Goal: Transaction & Acquisition: Download file/media

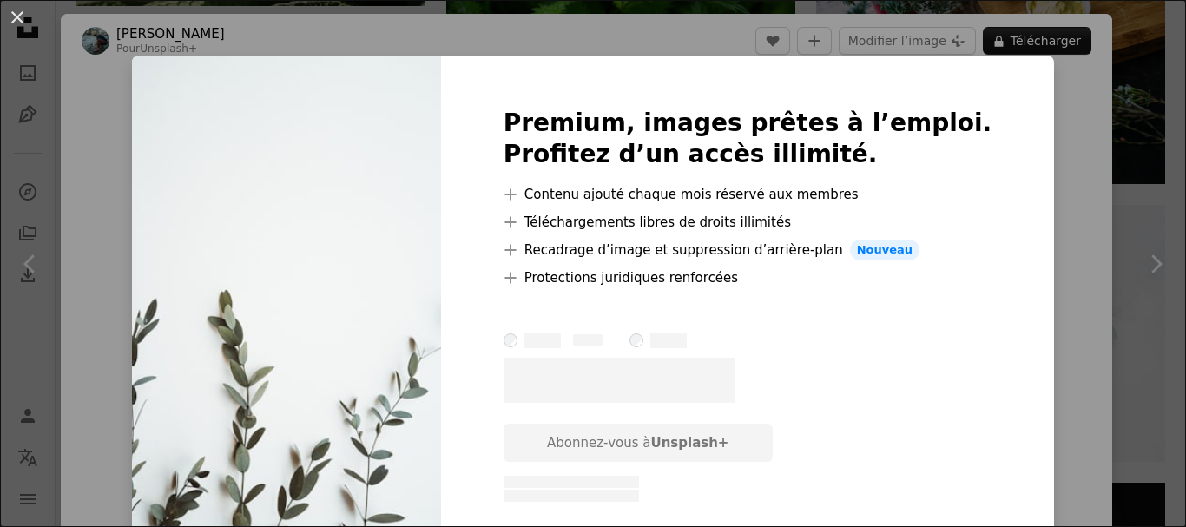
scroll to position [160, 0]
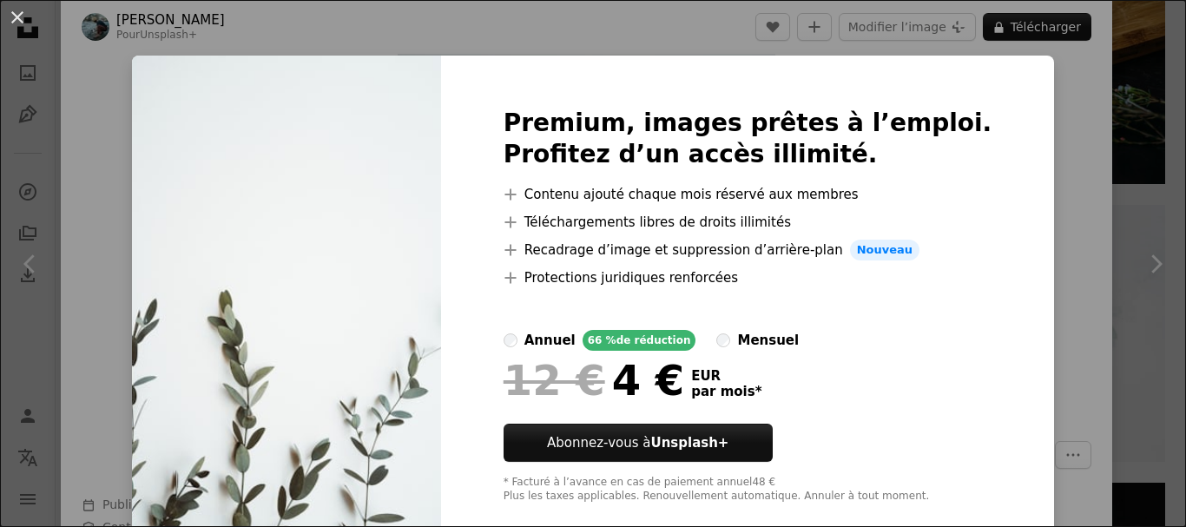
click at [1041, 177] on div "An X shape Premium, images prêtes à l’emploi. Profitez d’un accès illimité. A p…" at bounding box center [593, 263] width 1186 height 527
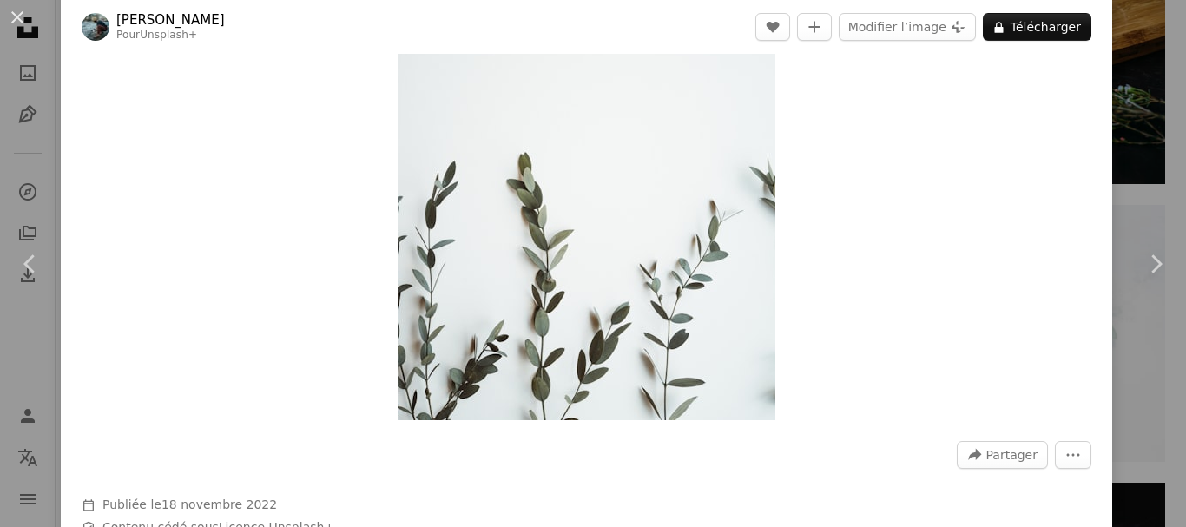
click at [1133, 154] on div "An X shape Chevron left Chevron right [PERSON_NAME] Pour Unsplash+ A heart A pl…" at bounding box center [593, 263] width 1186 height 527
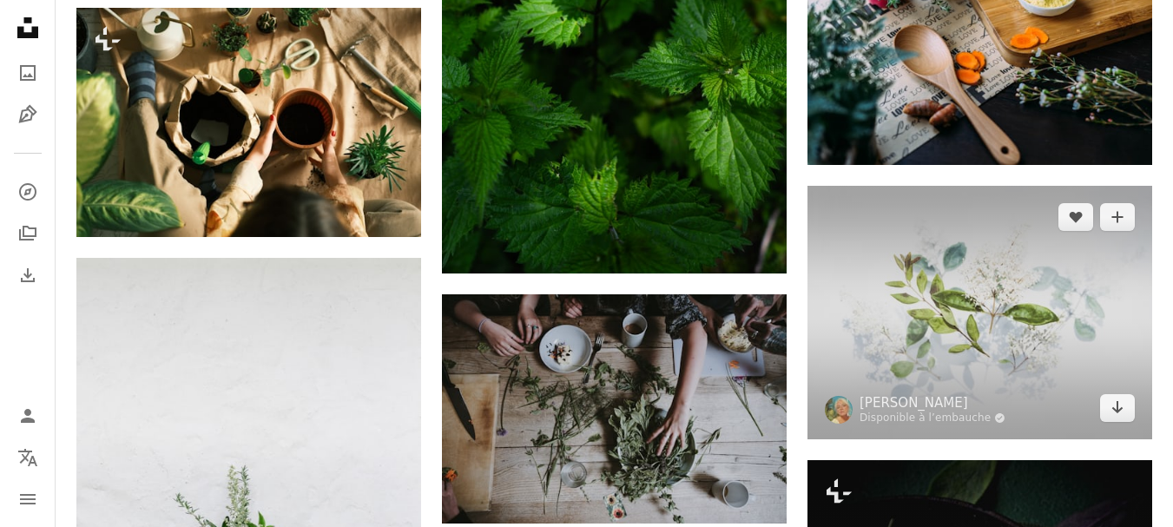
click at [952, 267] on img at bounding box center [980, 313] width 345 height 254
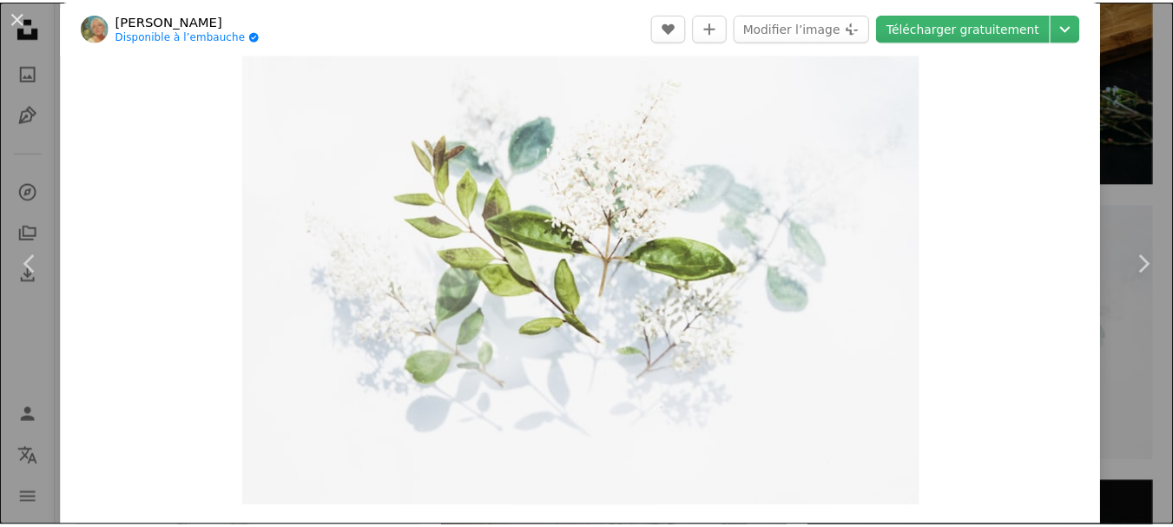
scroll to position [43, 0]
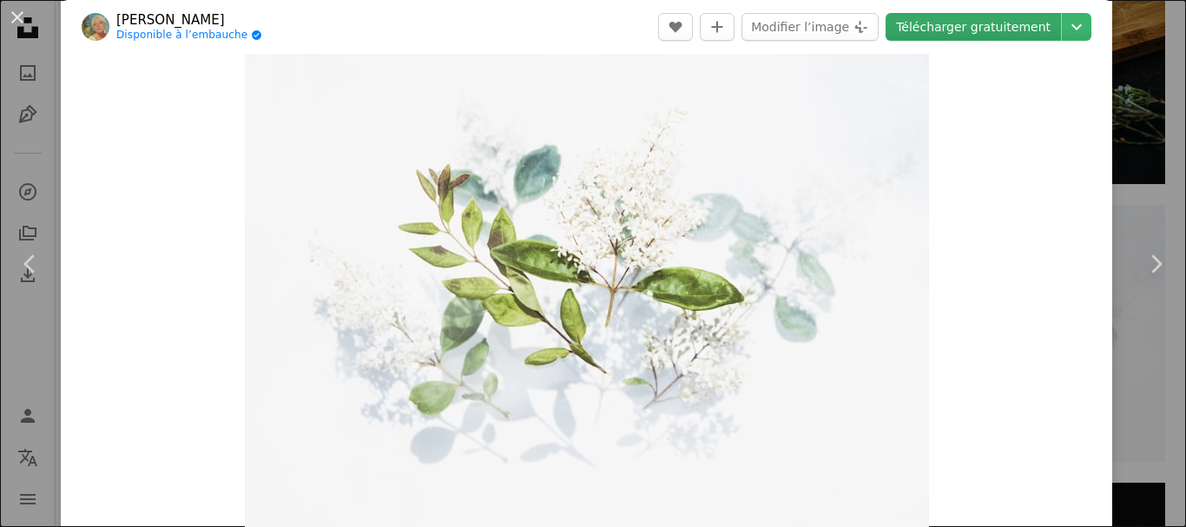
click at [915, 31] on link "Télécharger gratuitement" at bounding box center [973, 27] width 175 height 28
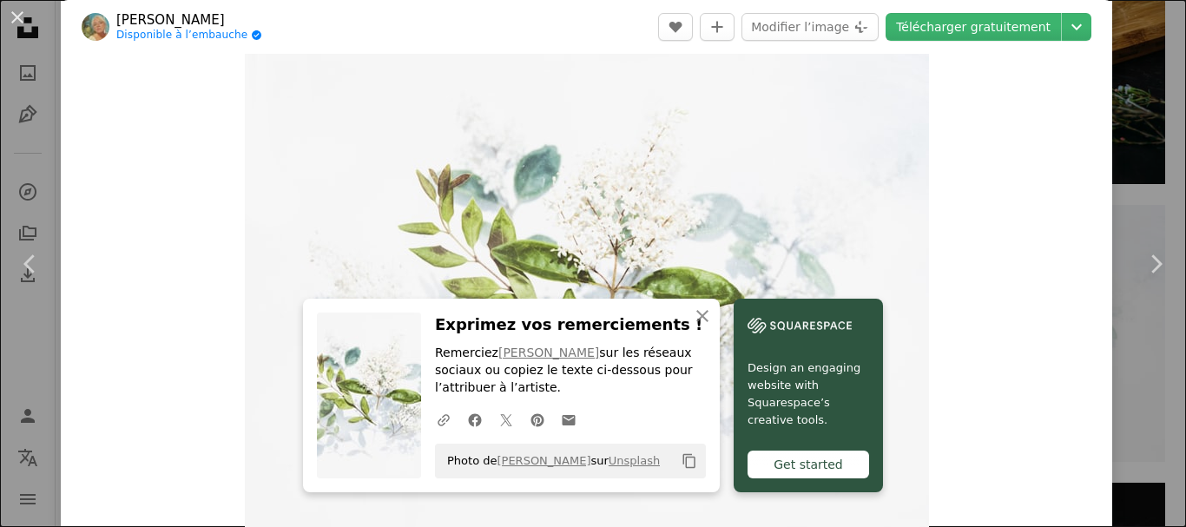
click at [1132, 143] on div "An X shape Chevron left Chevron right [PERSON_NAME] Disponible à l’embauche A c…" at bounding box center [593, 263] width 1186 height 527
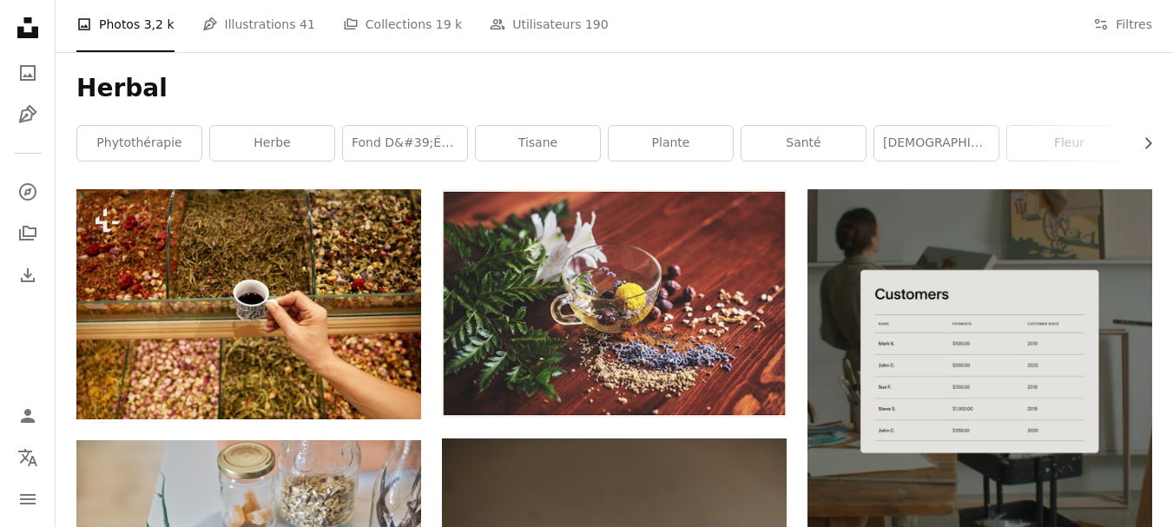
scroll to position [243, 0]
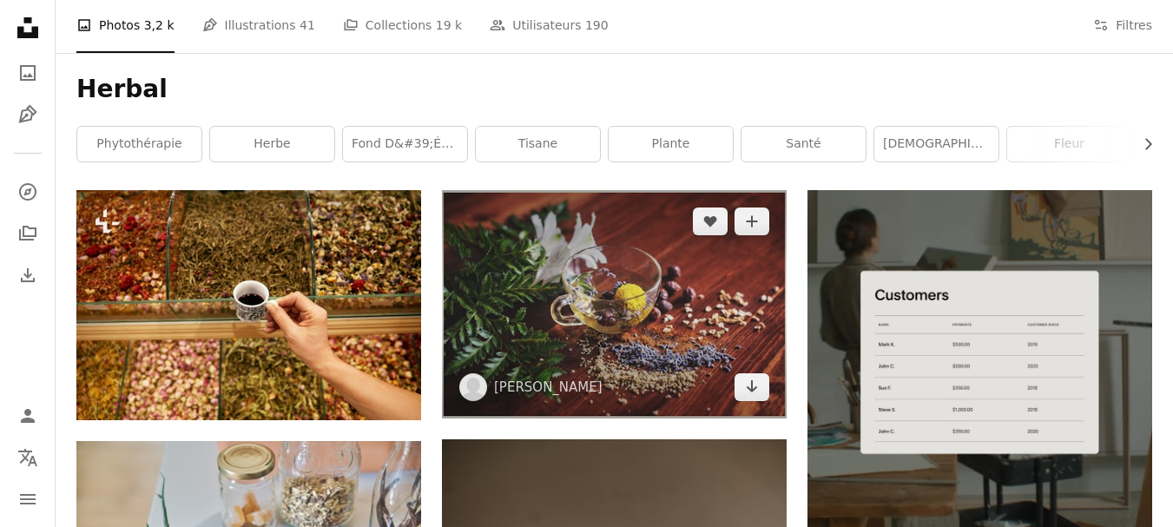
click at [685, 290] on img at bounding box center [614, 304] width 345 height 228
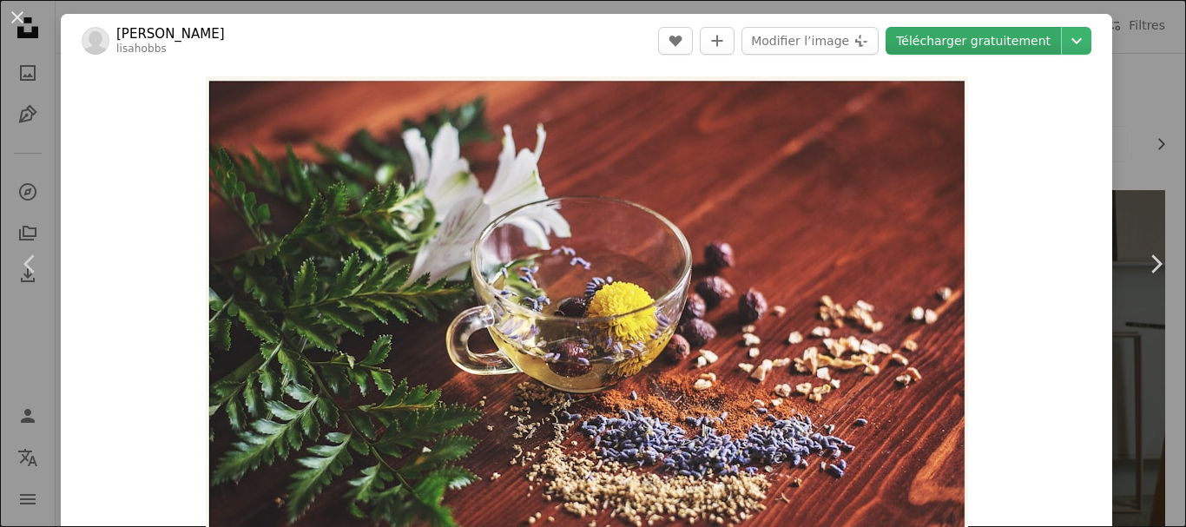
click at [926, 41] on link "Télécharger gratuitement" at bounding box center [973, 41] width 175 height 28
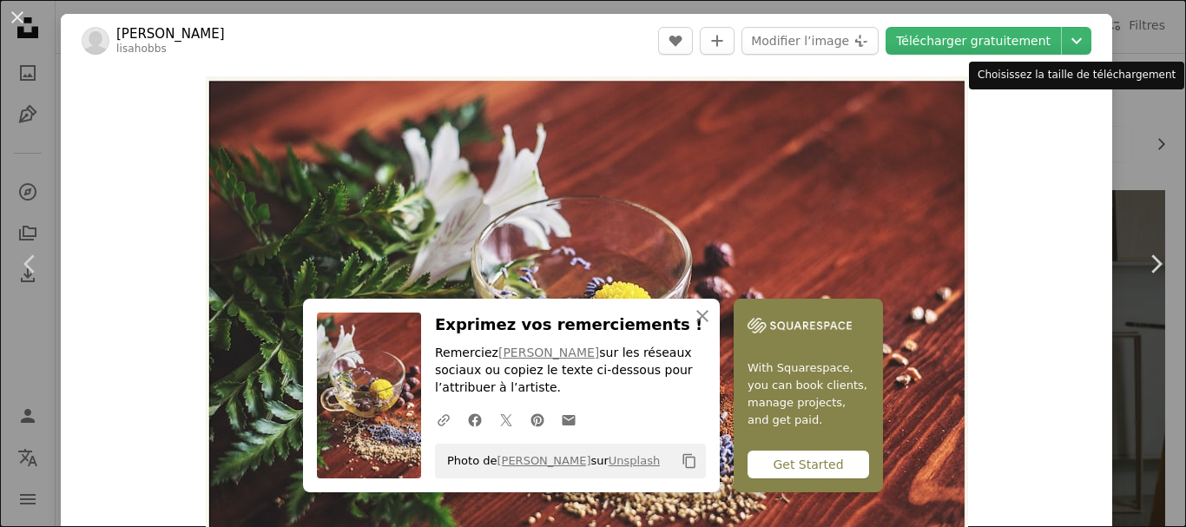
click at [1112, 79] on div "Choisissez la taille de téléchargement" at bounding box center [1076, 76] width 215 height 28
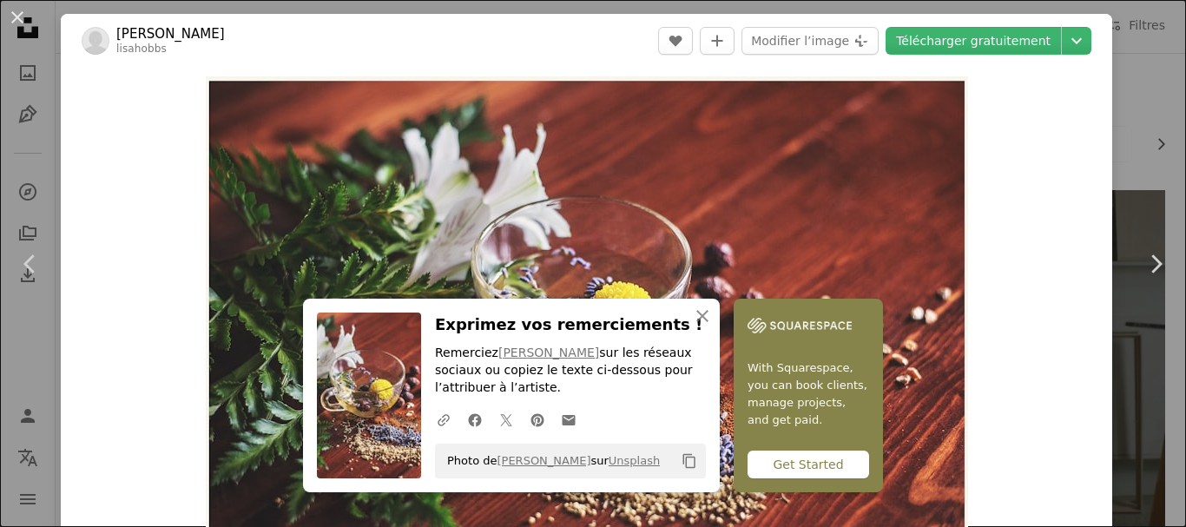
click at [1127, 121] on div "An X shape Chevron left Chevron right [PERSON_NAME] lisahobbs A heart A plus si…" at bounding box center [593, 263] width 1186 height 527
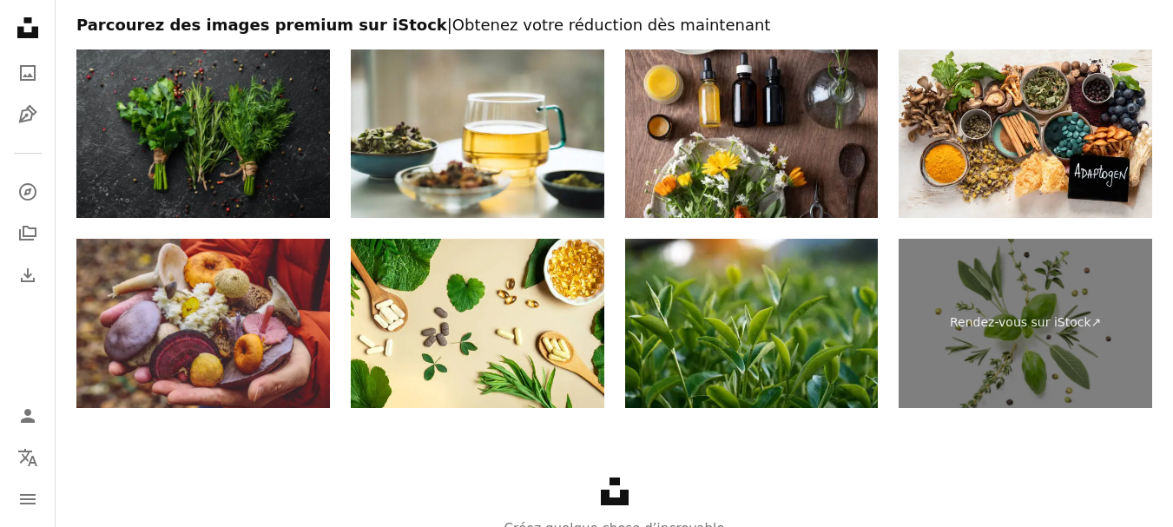
scroll to position [6786, 0]
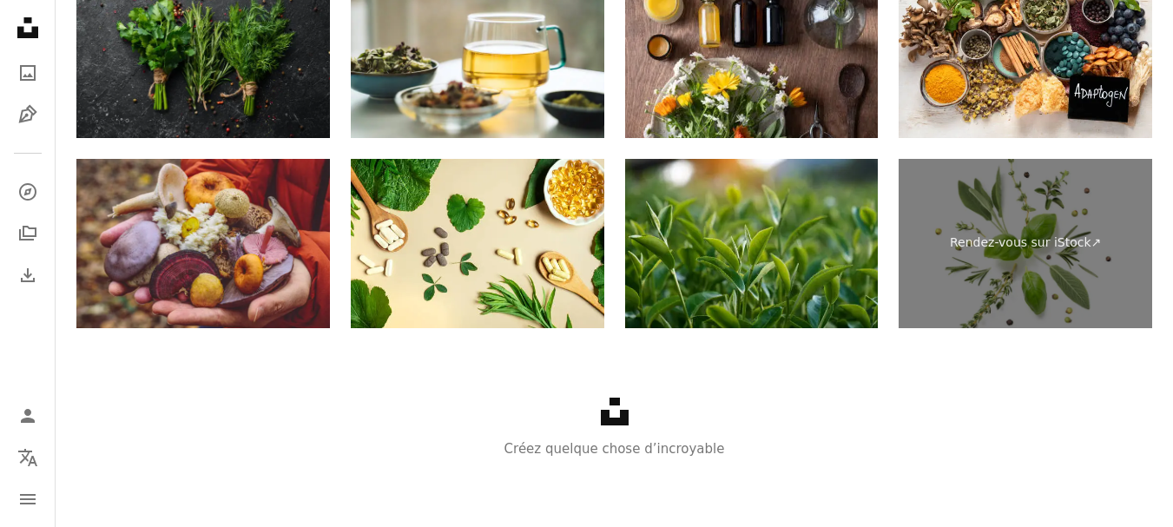
click at [865, 380] on div "Unsplash logo Créez quelque chose d’incroyable" at bounding box center [615, 428] width 1118 height 201
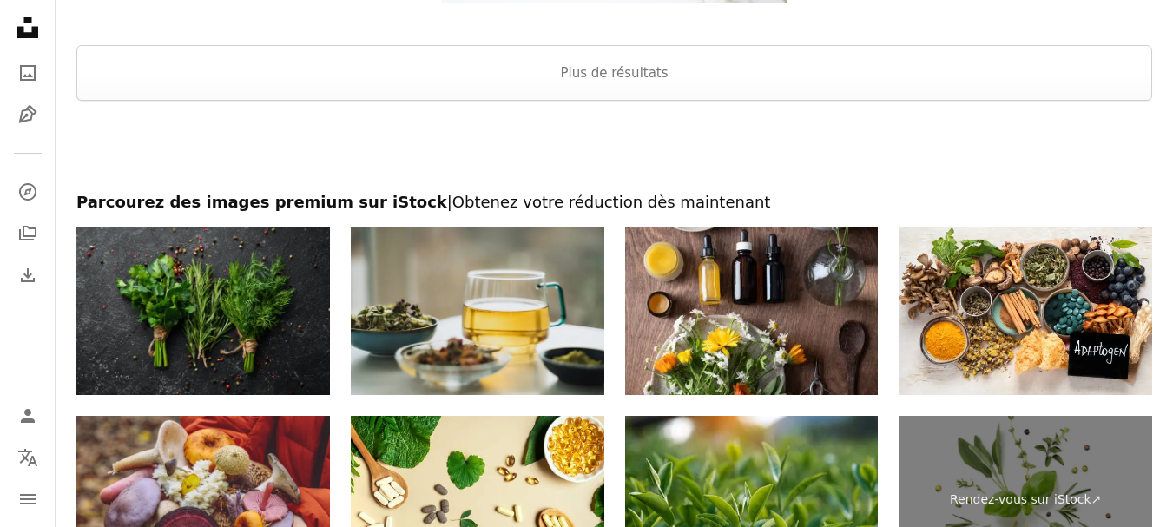
scroll to position [6537, 0]
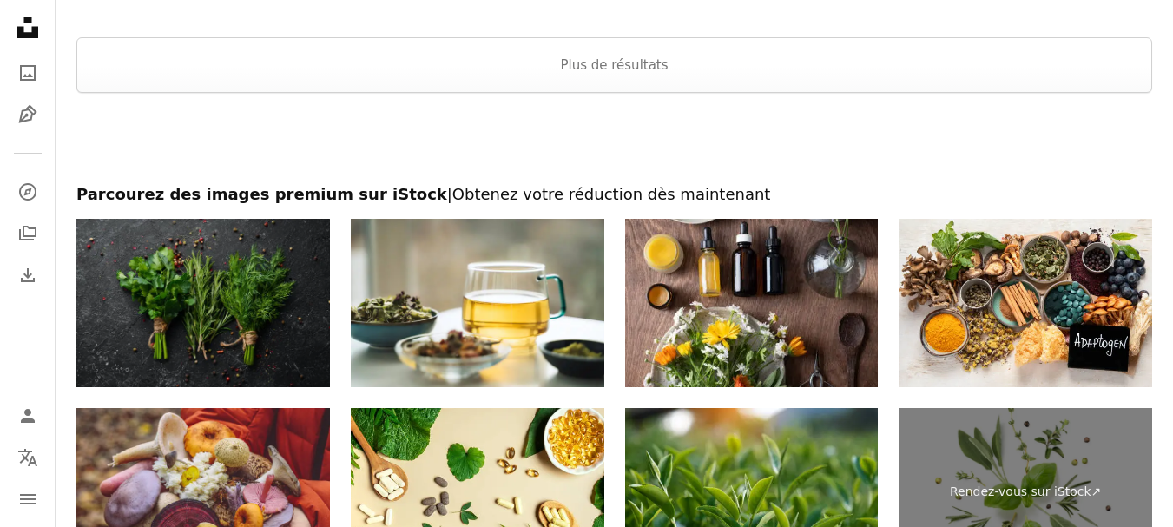
click at [242, 301] on img at bounding box center [203, 303] width 254 height 169
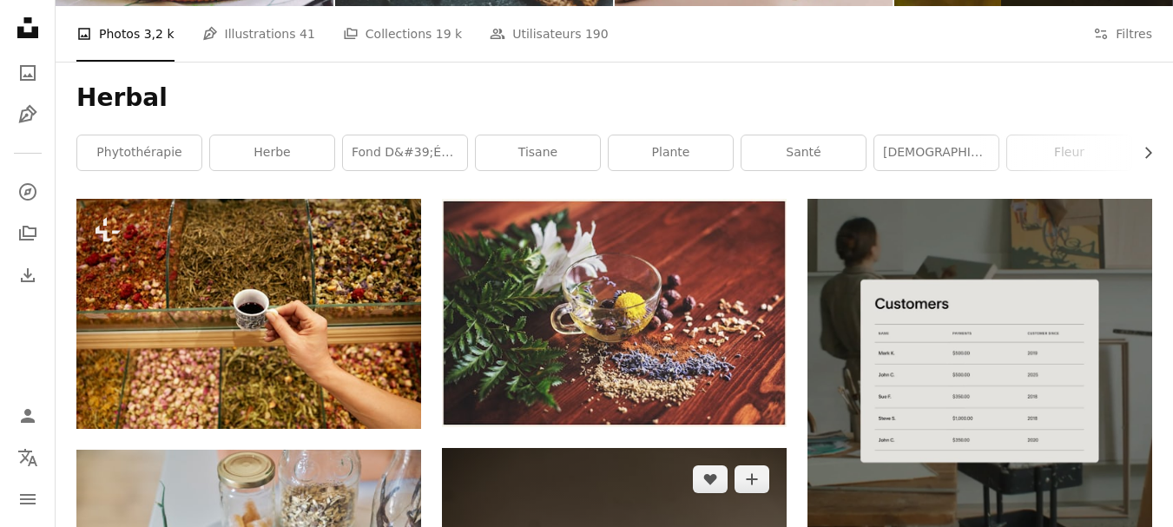
scroll to position [0, 0]
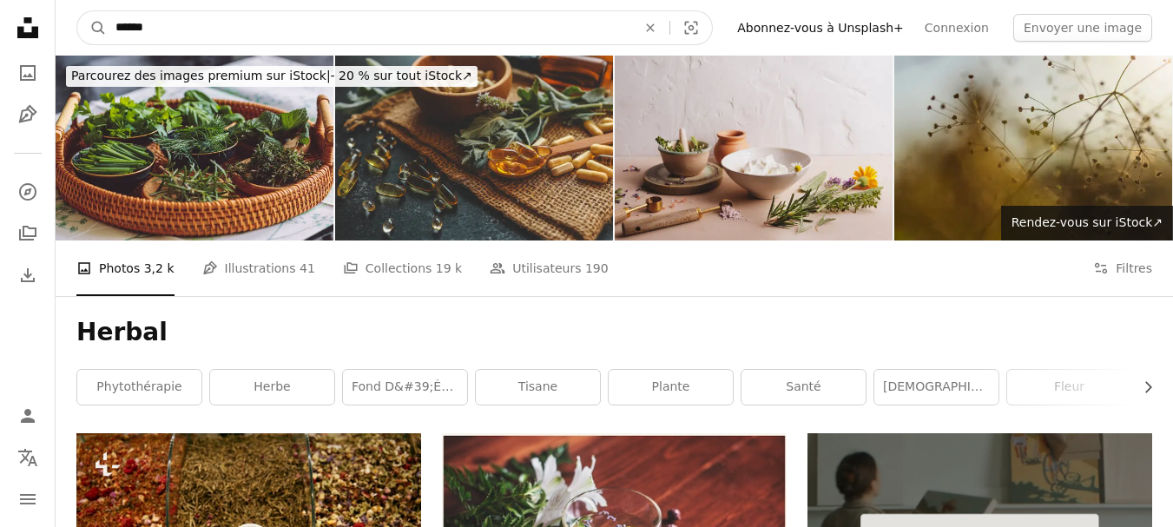
drag, startPoint x: 176, startPoint y: 30, endPoint x: 11, endPoint y: 18, distance: 165.4
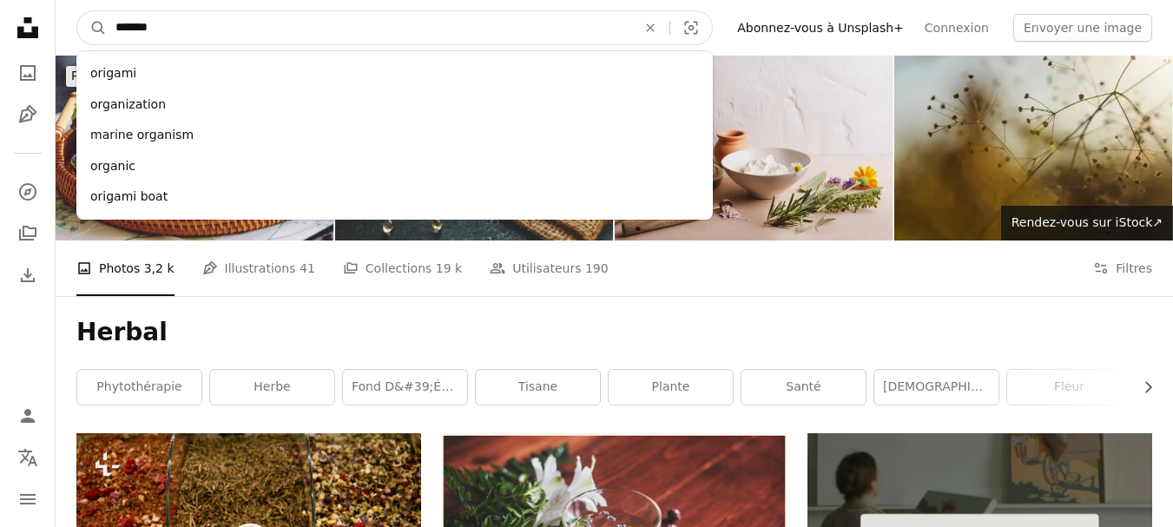
type input "*******"
click at [77, 11] on button "A magnifying glass" at bounding box center [92, 27] width 30 height 33
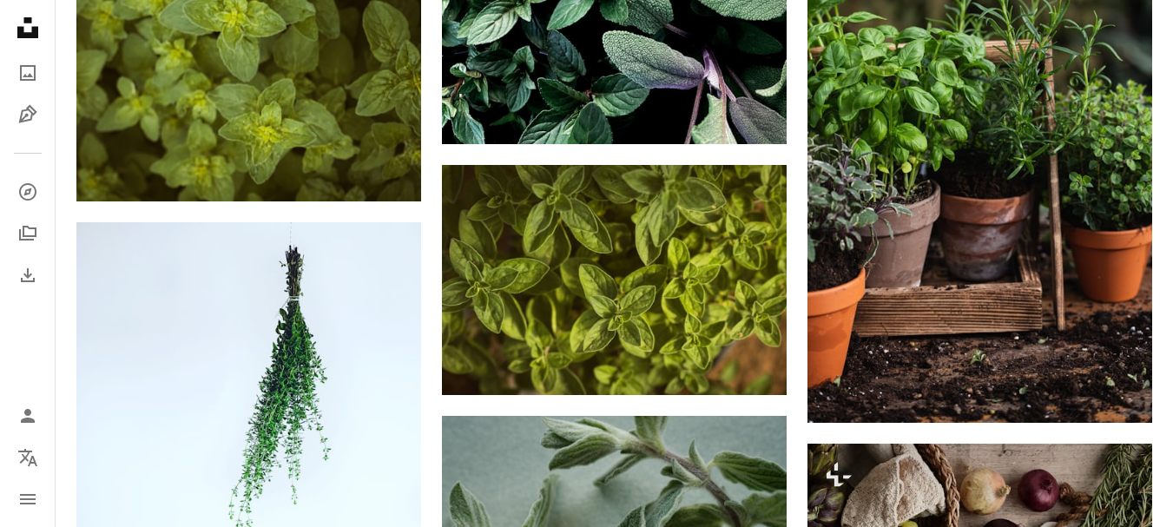
scroll to position [1116, 0]
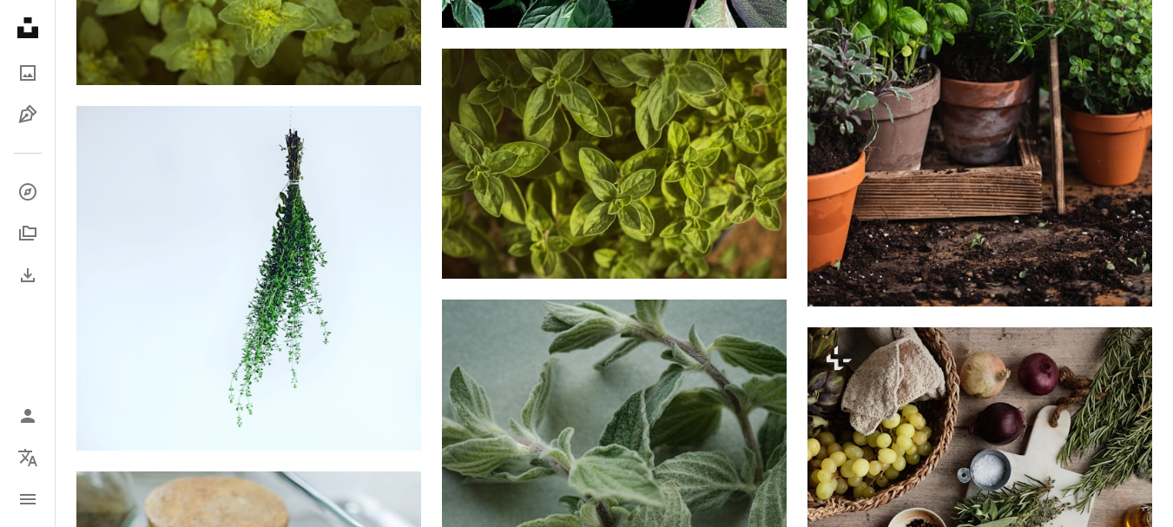
click at [51, 228] on nav "Unsplash logo Accueil Unsplash A photo Pen Tool A compass A stack of folders Do…" at bounding box center [28, 263] width 56 height 527
